Goal: Information Seeking & Learning: Learn about a topic

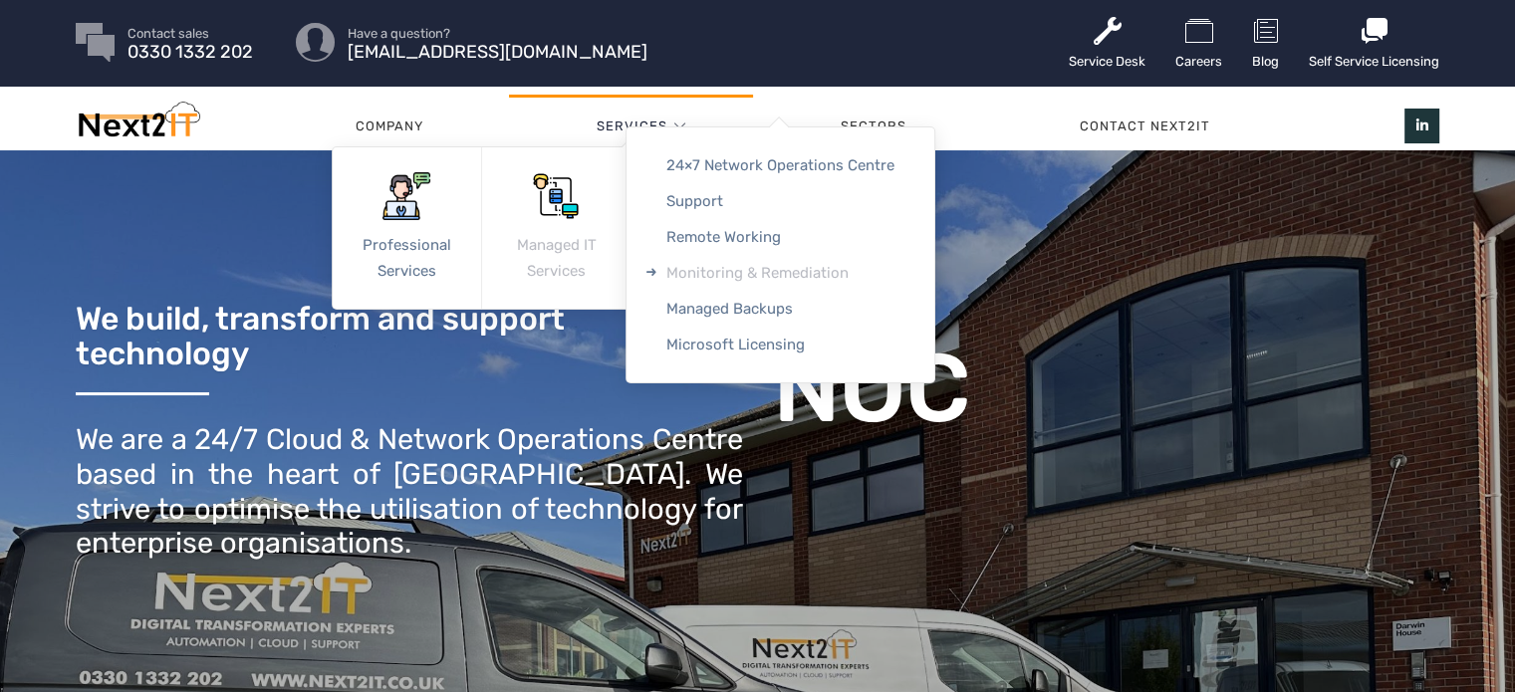
click at [731, 269] on link "Monitoring & Remediation" at bounding box center [780, 273] width 308 height 36
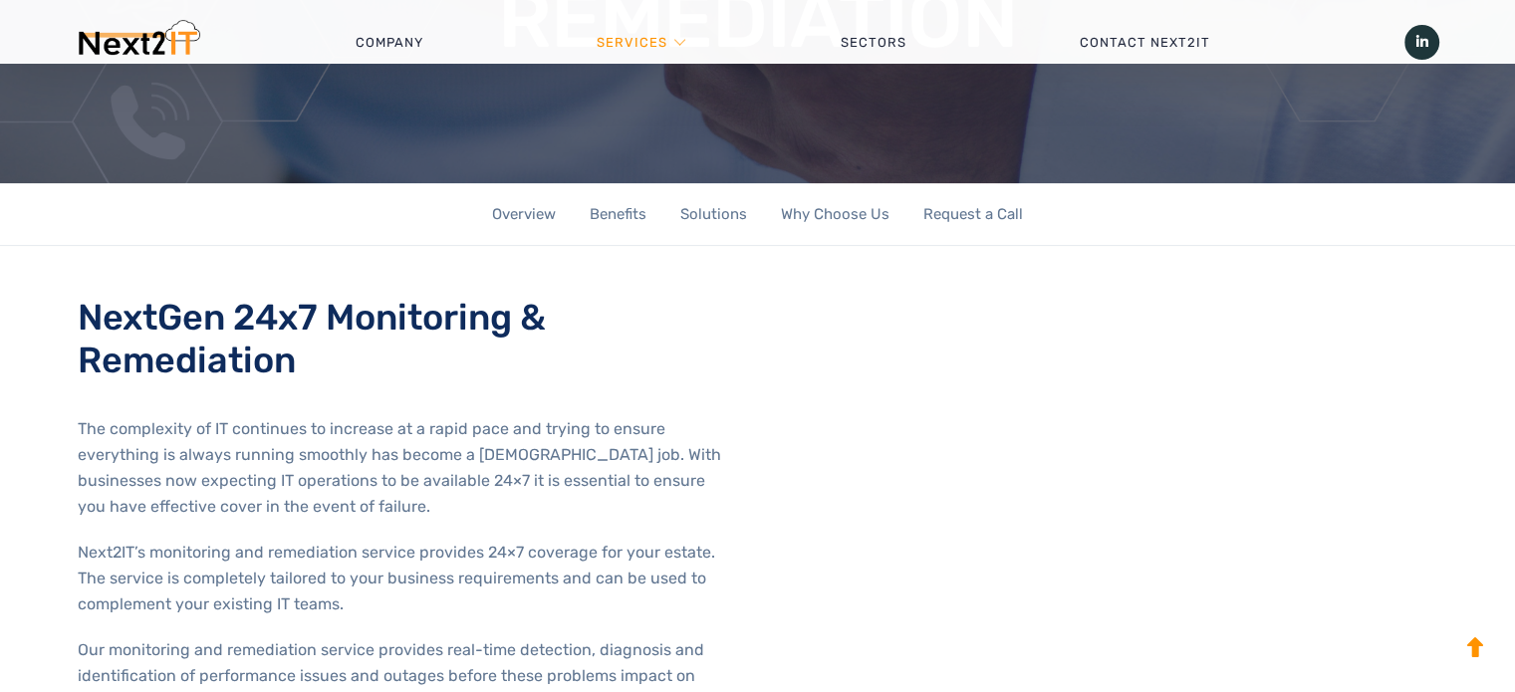
scroll to position [496, 0]
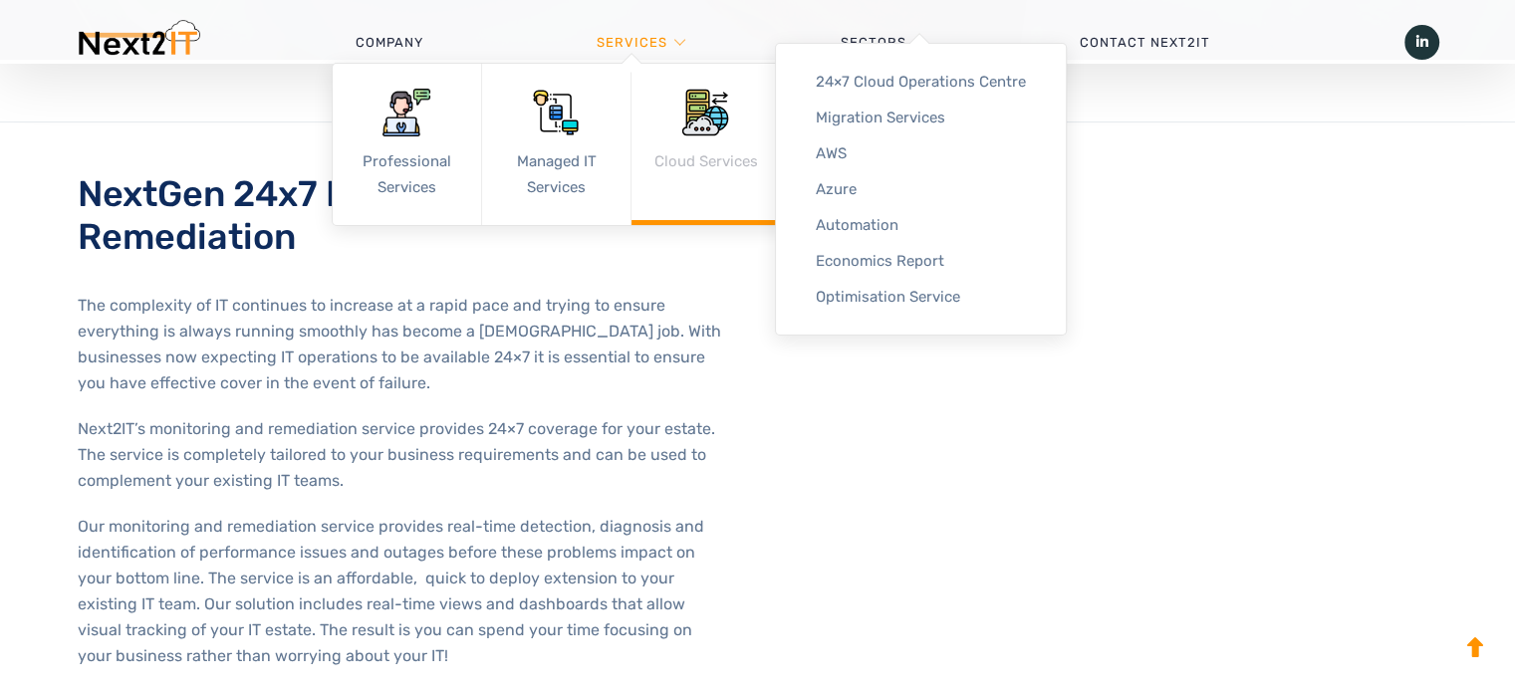
click at [713, 72] on link "Cloud Services" at bounding box center [705, 144] width 148 height 161
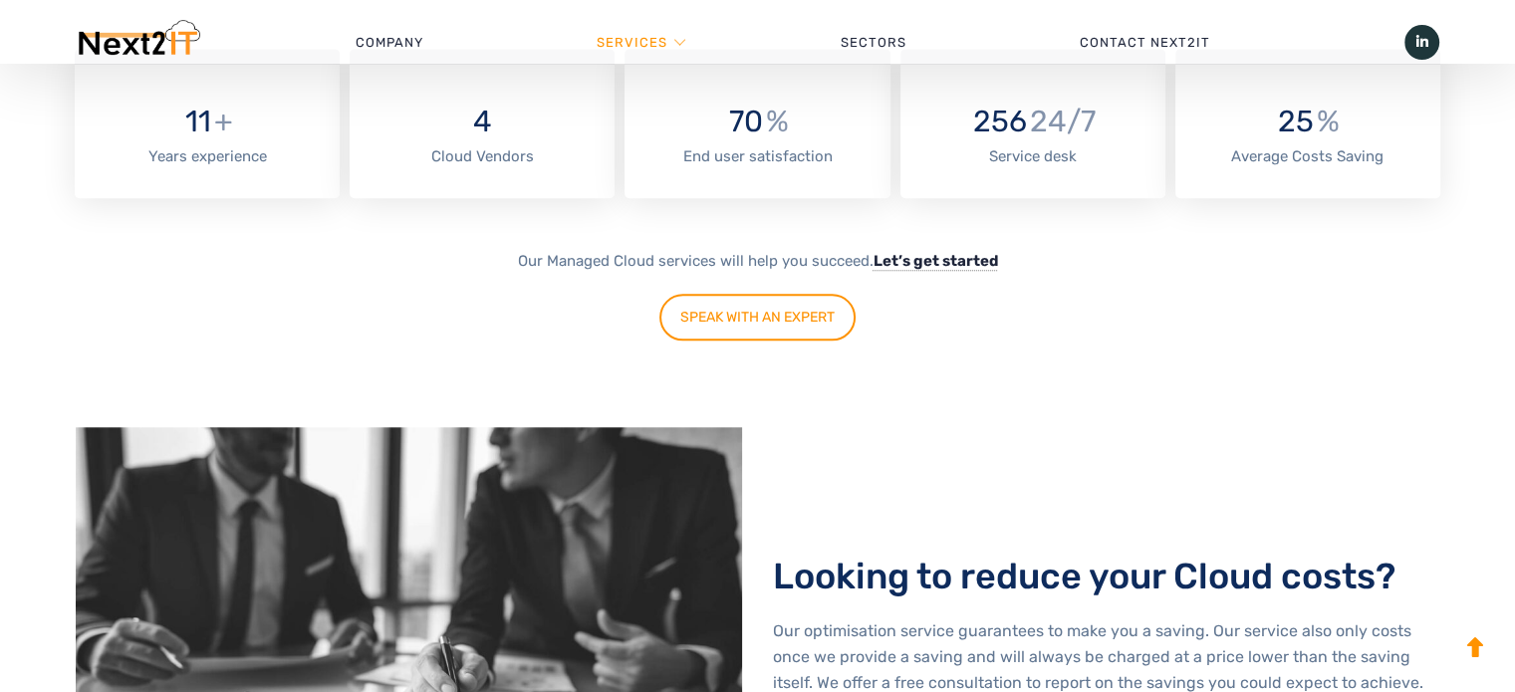
scroll to position [1748, 0]
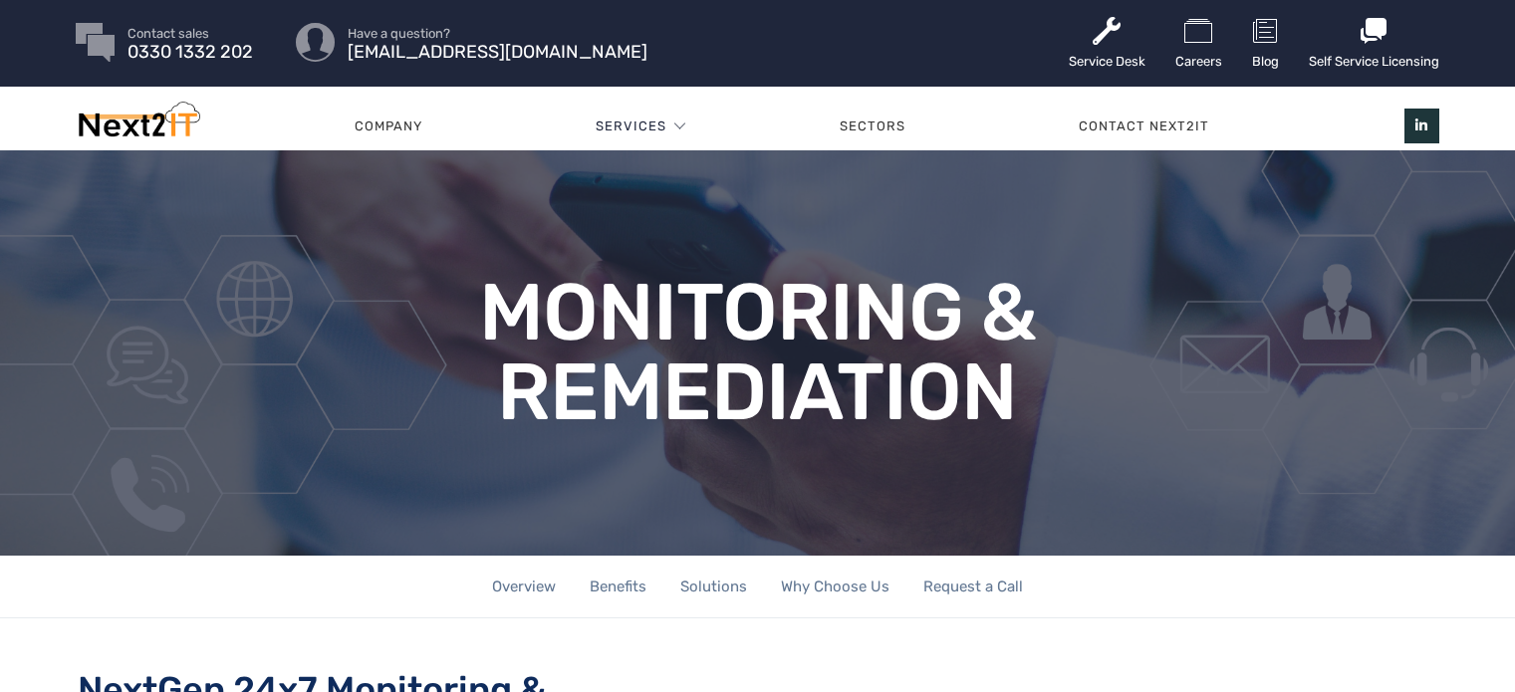
scroll to position [496, 0]
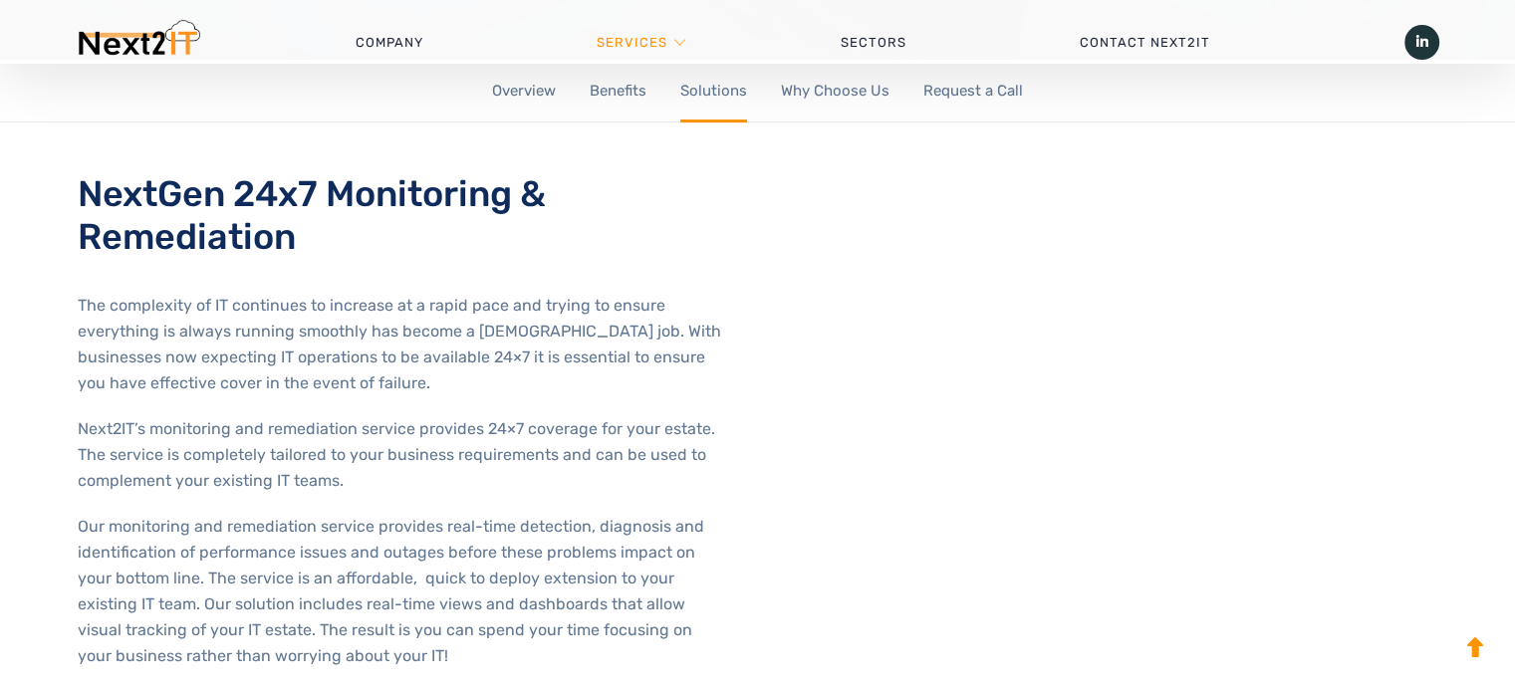
click at [697, 94] on link "Solutions" at bounding box center [713, 91] width 67 height 63
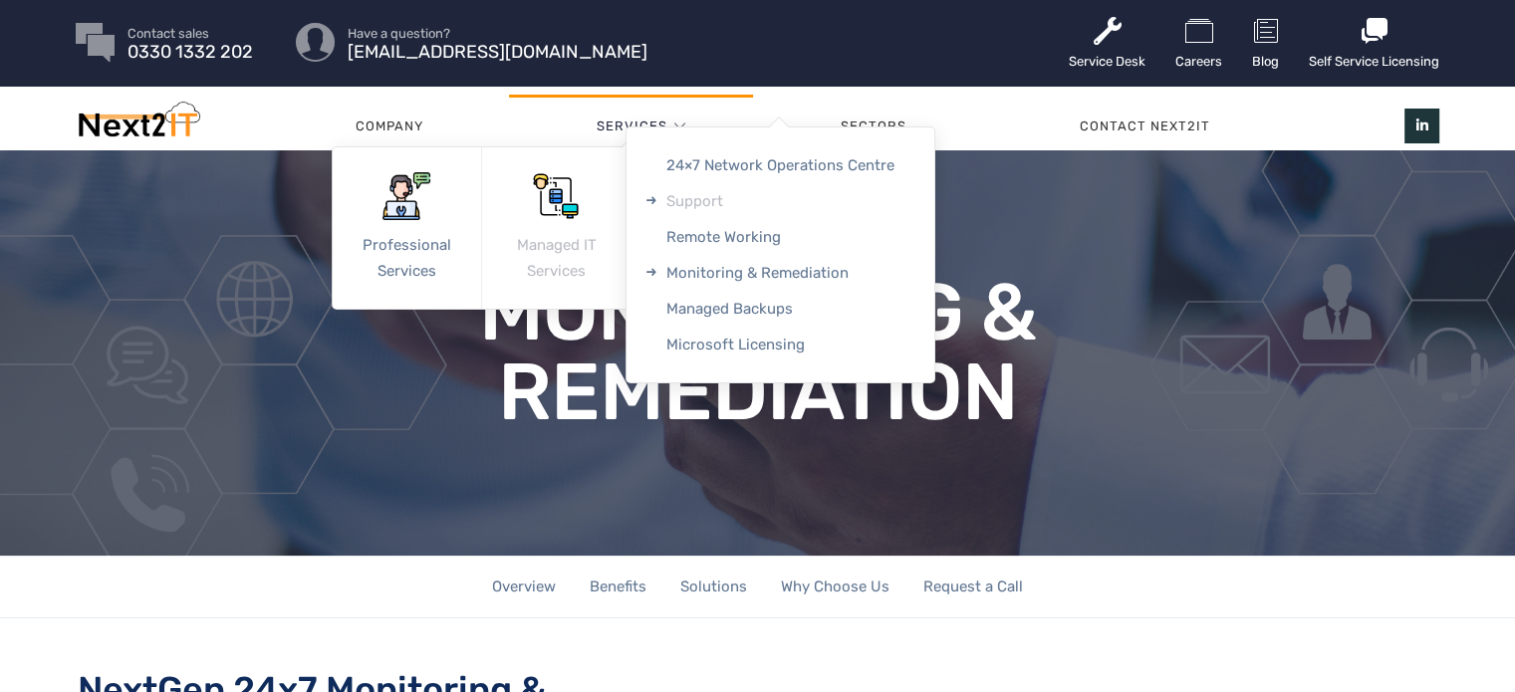
click at [697, 205] on link "Support" at bounding box center [780, 201] width 308 height 36
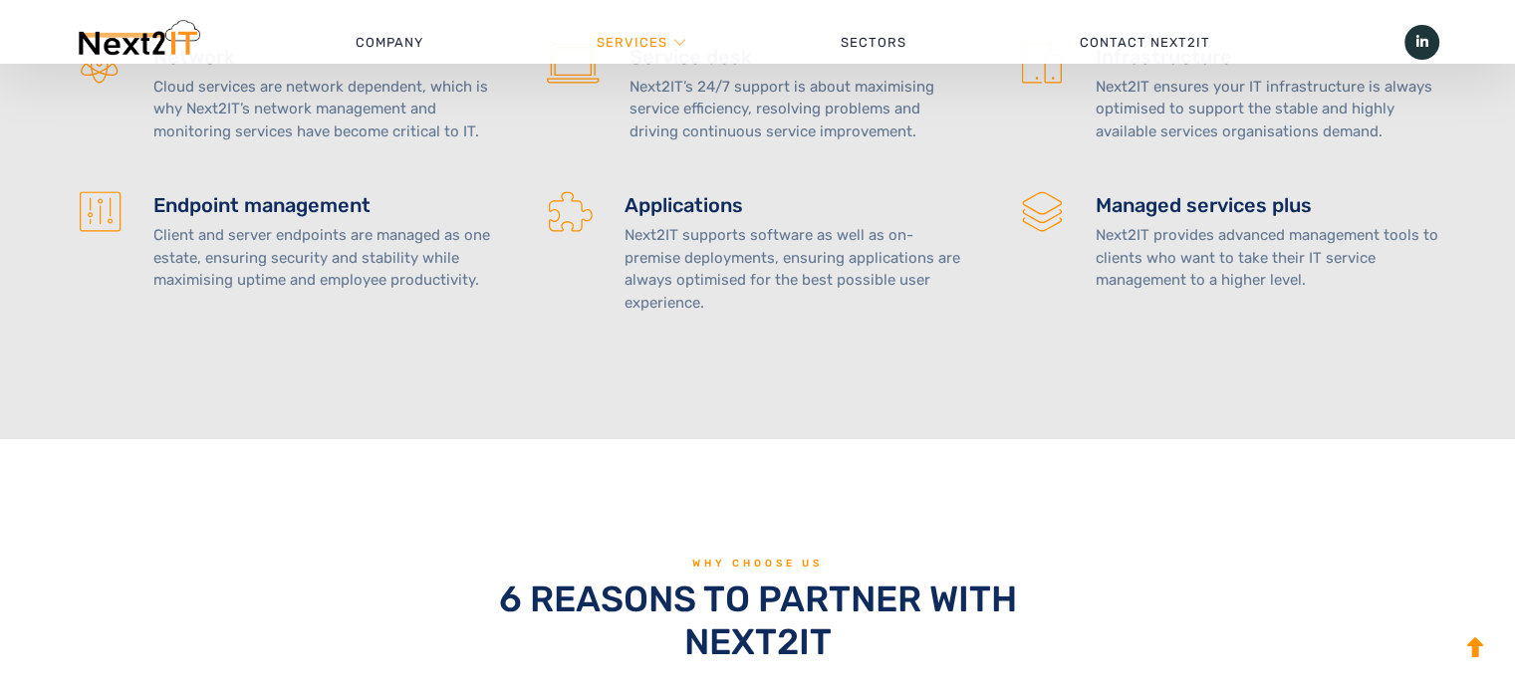
scroll to position [2520, 0]
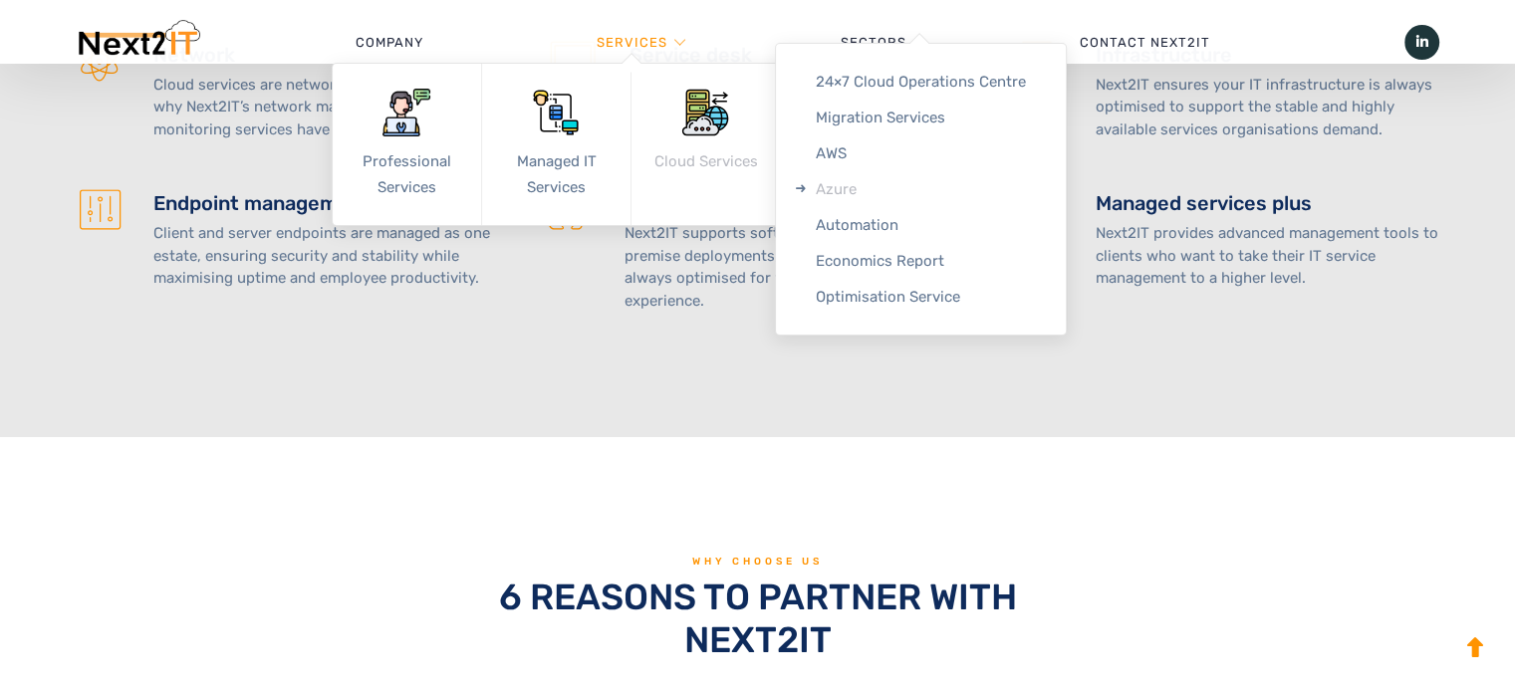
click at [892, 182] on link "Azure" at bounding box center [921, 189] width 290 height 36
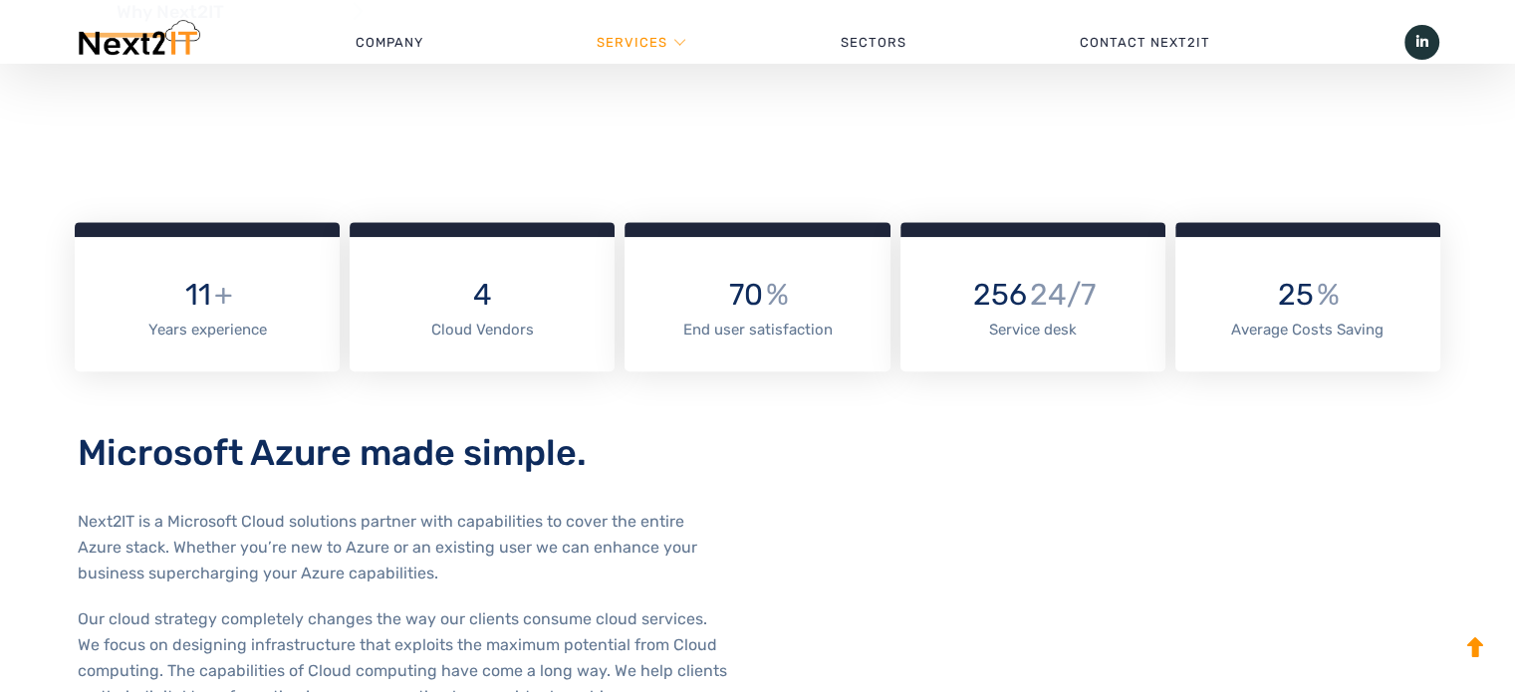
scroll to position [971, 0]
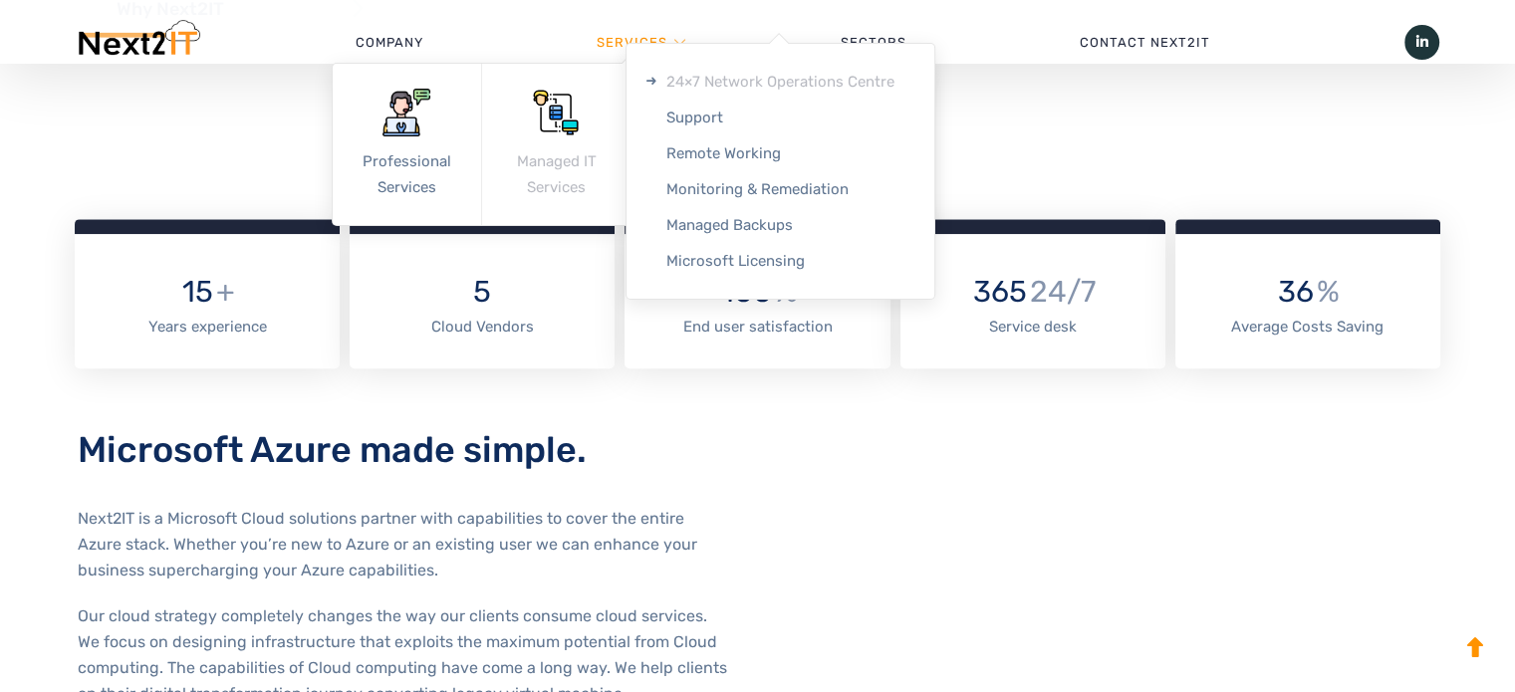
click at [757, 92] on link "24×7 Network Operations Centre" at bounding box center [780, 82] width 308 height 36
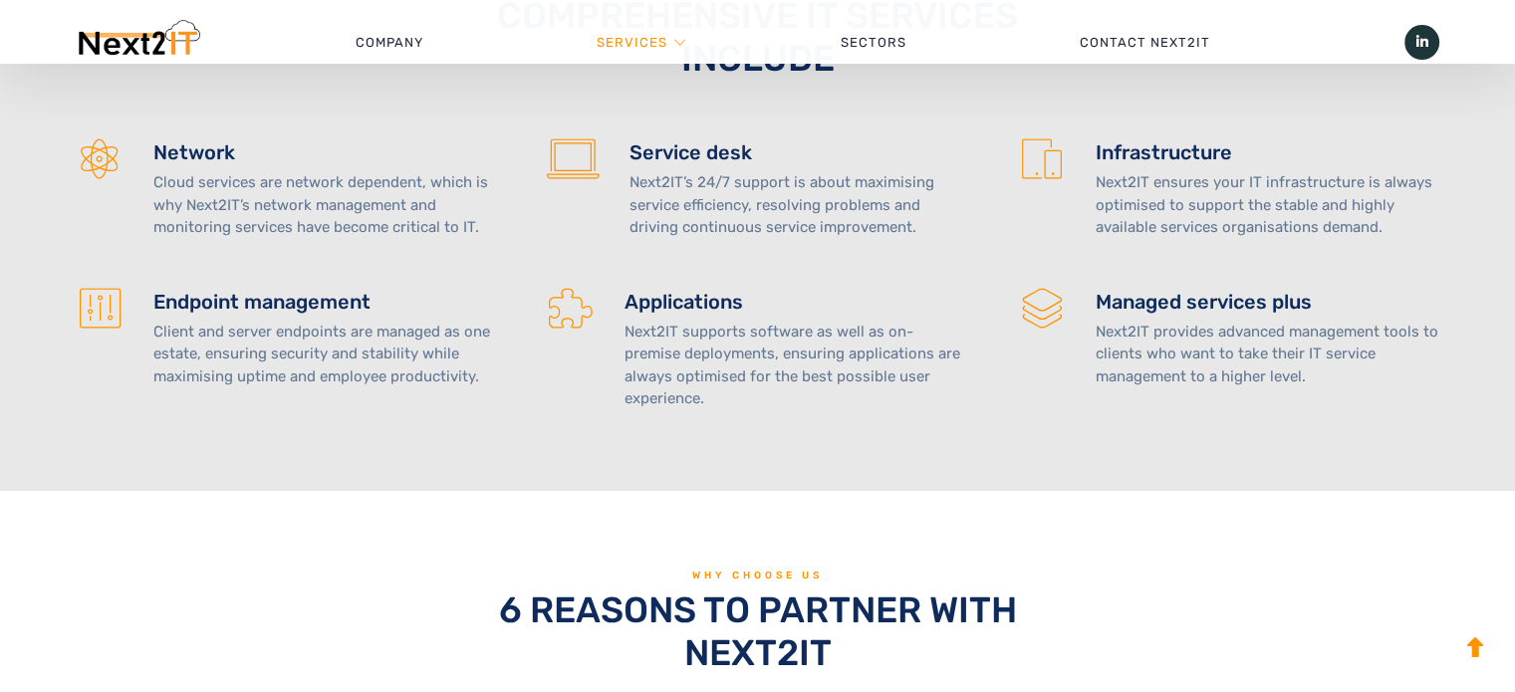
scroll to position [2211, 0]
